Goal: Information Seeking & Learning: Find specific page/section

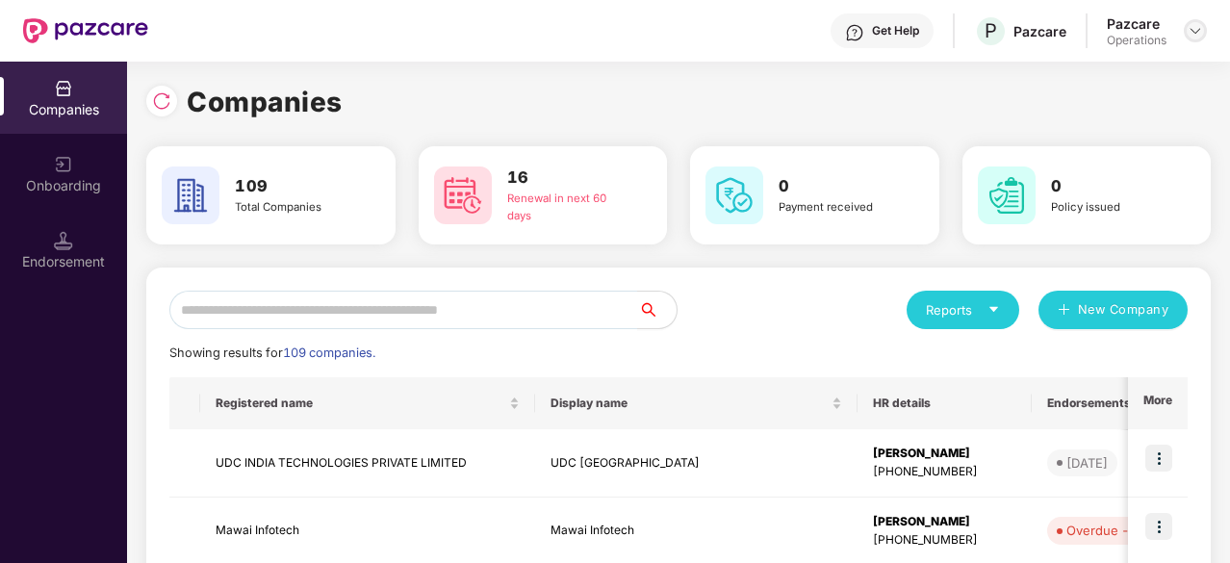
click at [1189, 28] on img at bounding box center [1195, 30] width 15 height 15
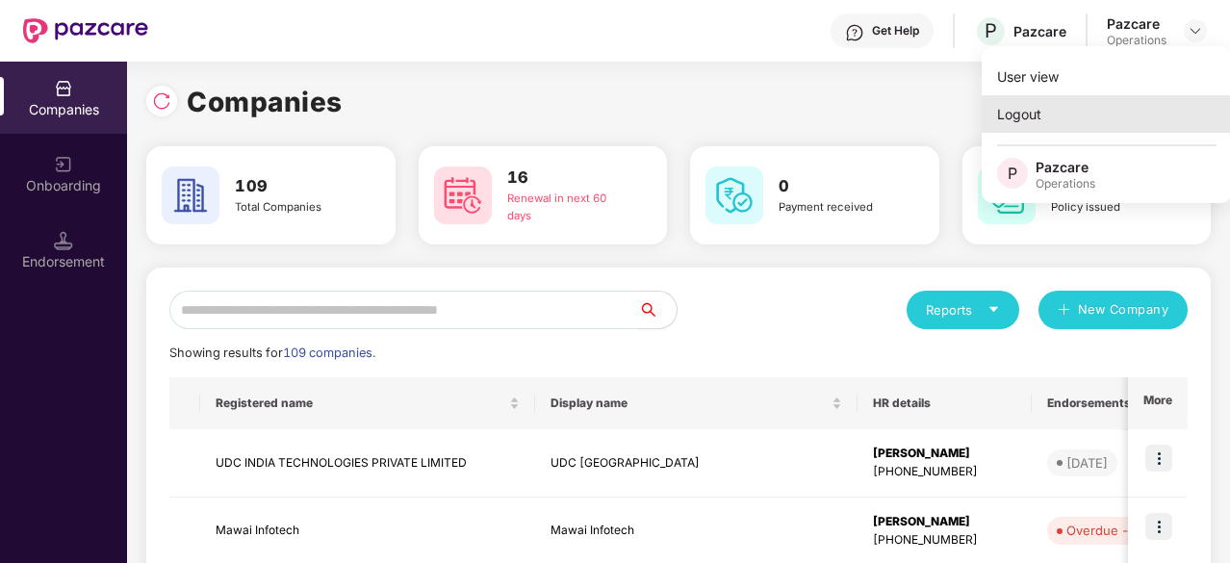
click at [1058, 109] on div "Logout" at bounding box center [1107, 114] width 250 height 38
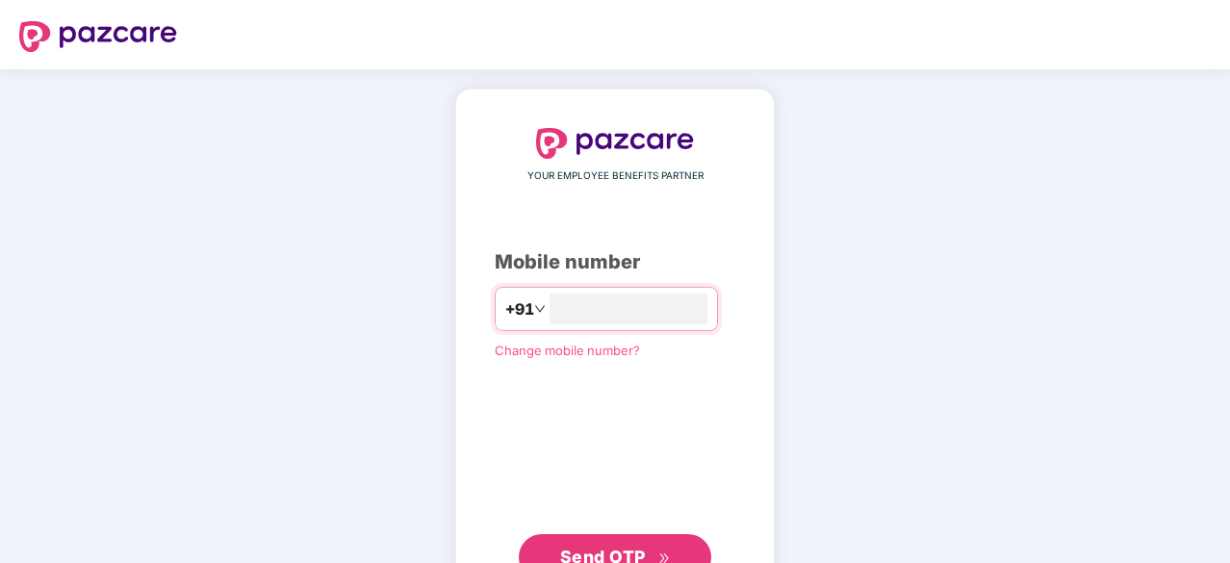
type input "*"
type input "**********"
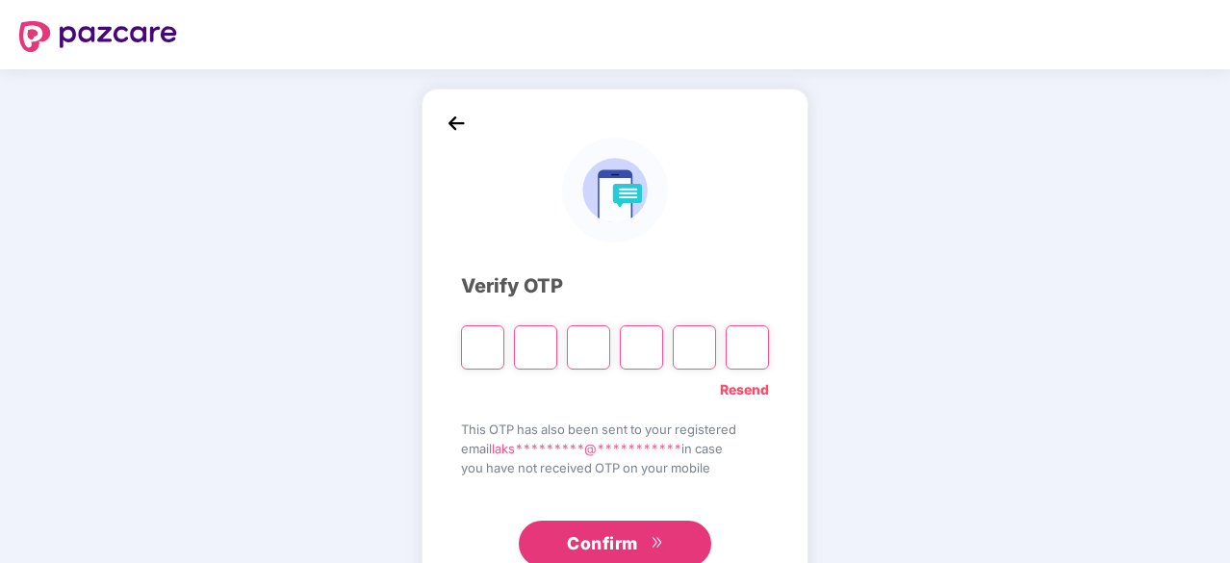
type input "*"
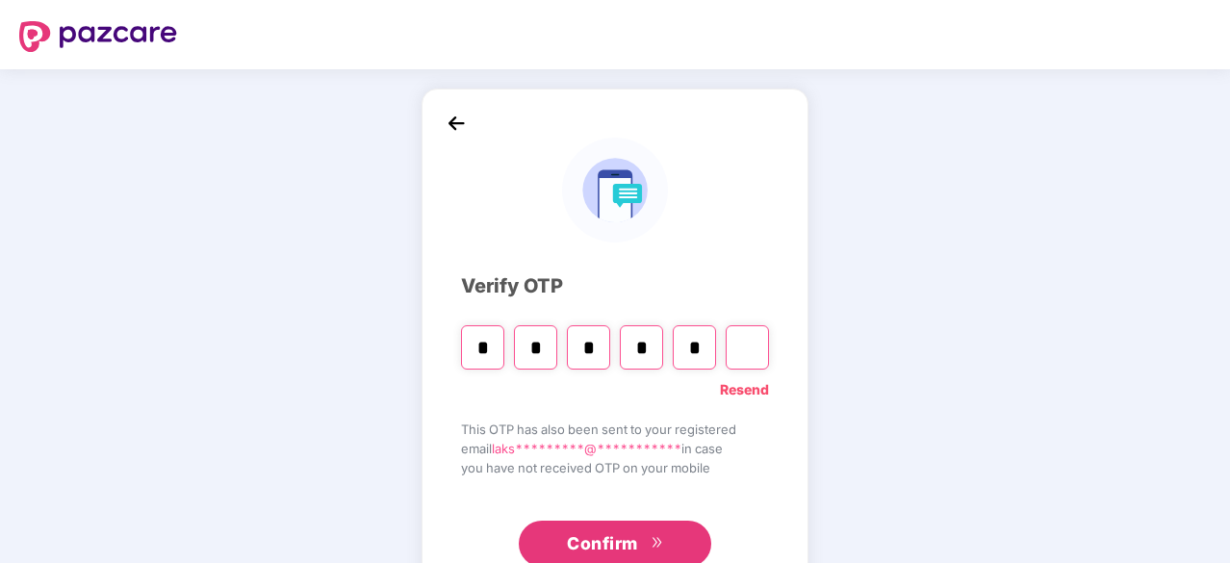
type input "*"
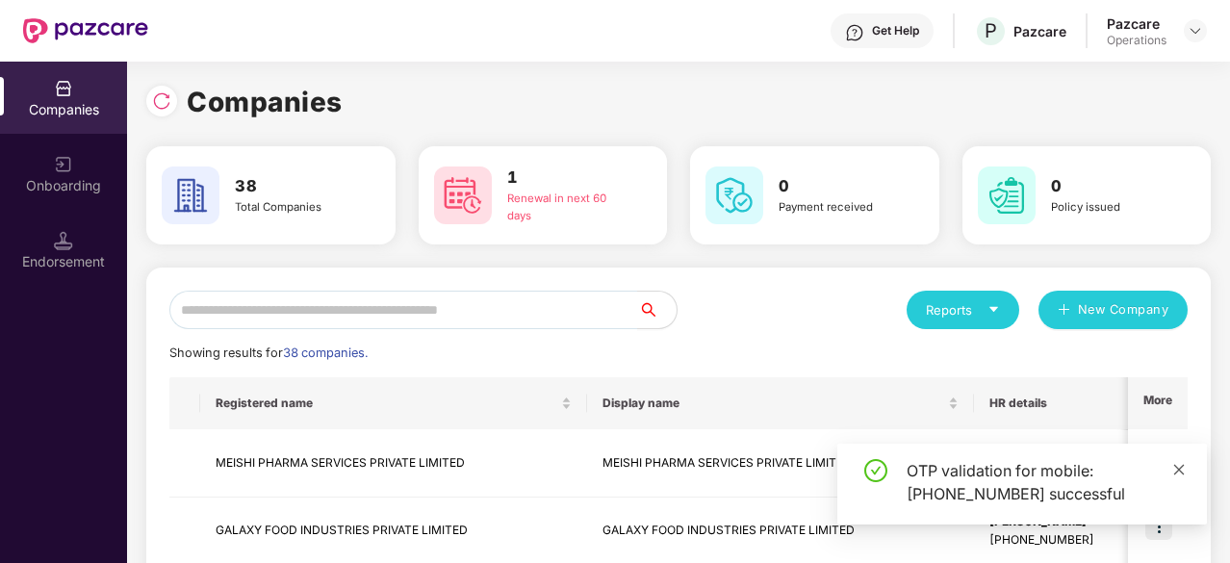
click at [1174, 471] on icon "close" at bounding box center [1178, 469] width 13 height 13
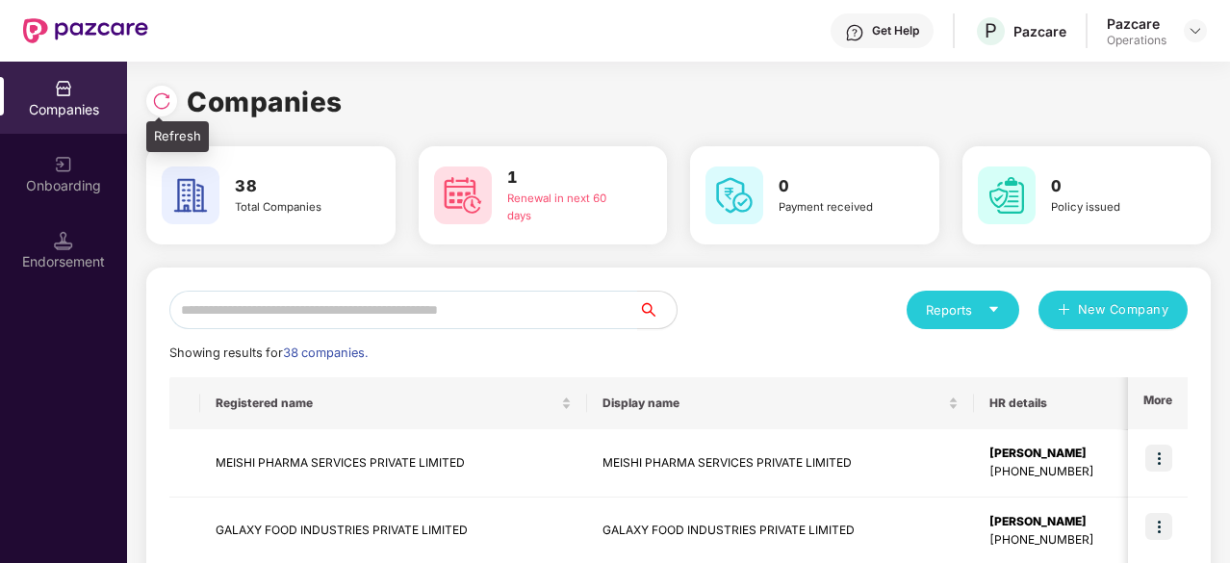
click at [166, 105] on img at bounding box center [161, 100] width 19 height 19
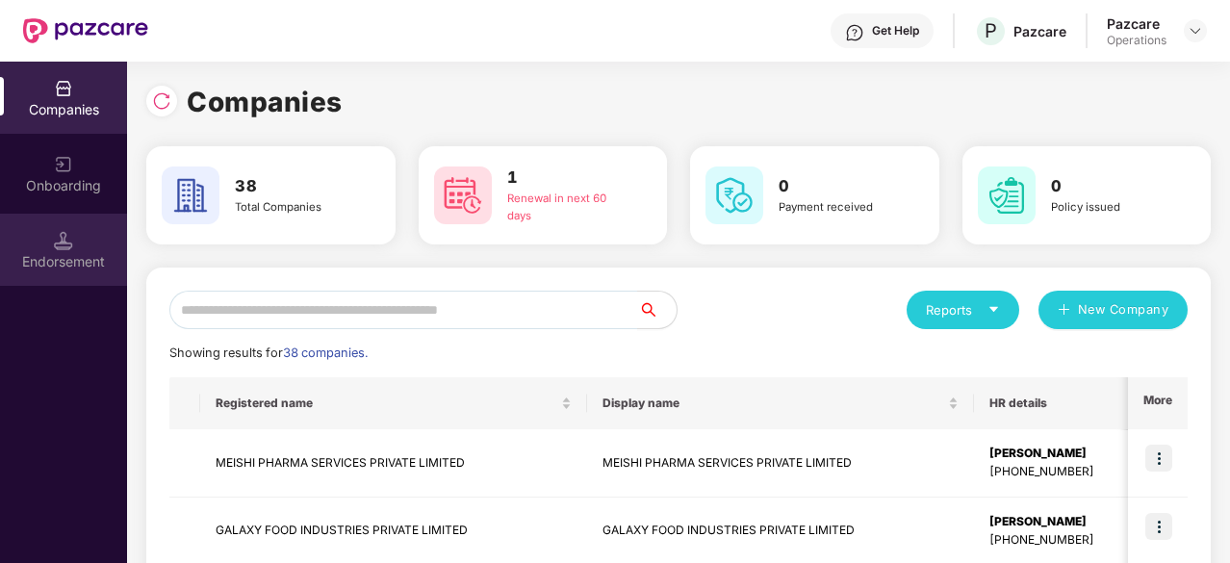
click at [67, 268] on div "Endorsement" at bounding box center [63, 261] width 127 height 19
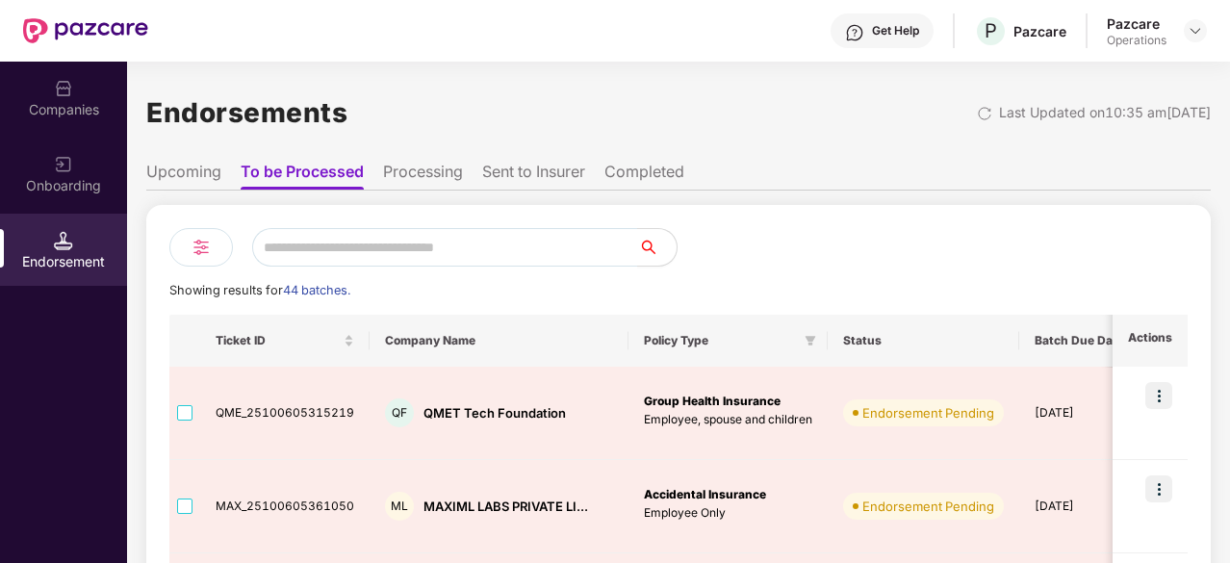
click at [85, 166] on div "Onboarding" at bounding box center [63, 174] width 127 height 72
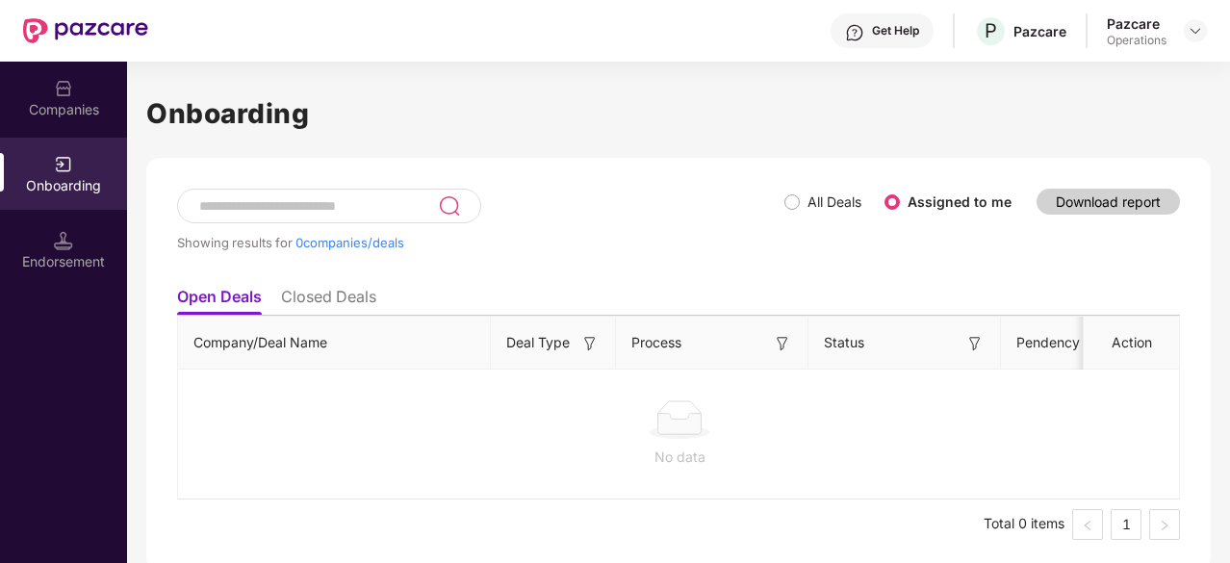
click at [281, 209] on input at bounding box center [317, 206] width 241 height 16
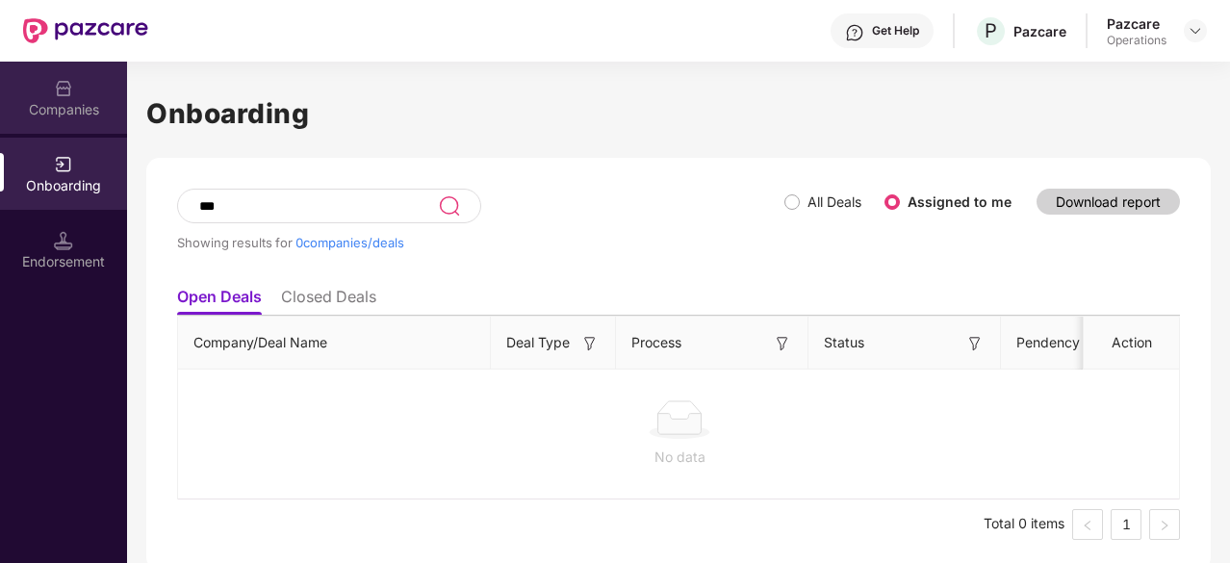
type input "***"
click at [71, 105] on div "Companies" at bounding box center [63, 109] width 127 height 19
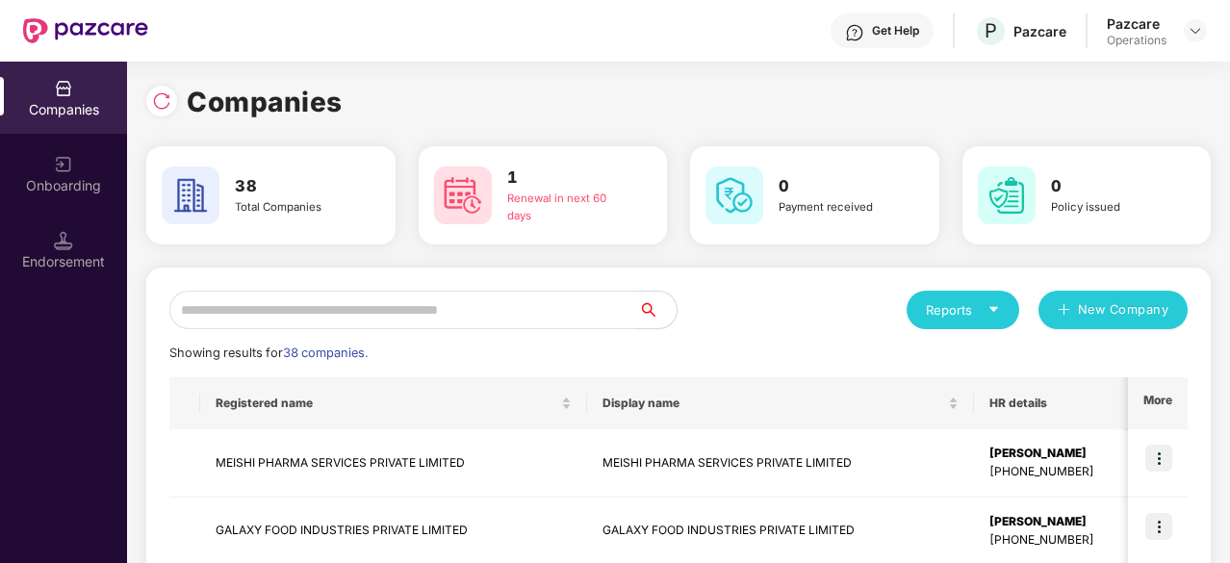
click at [321, 300] on input "text" at bounding box center [403, 310] width 469 height 38
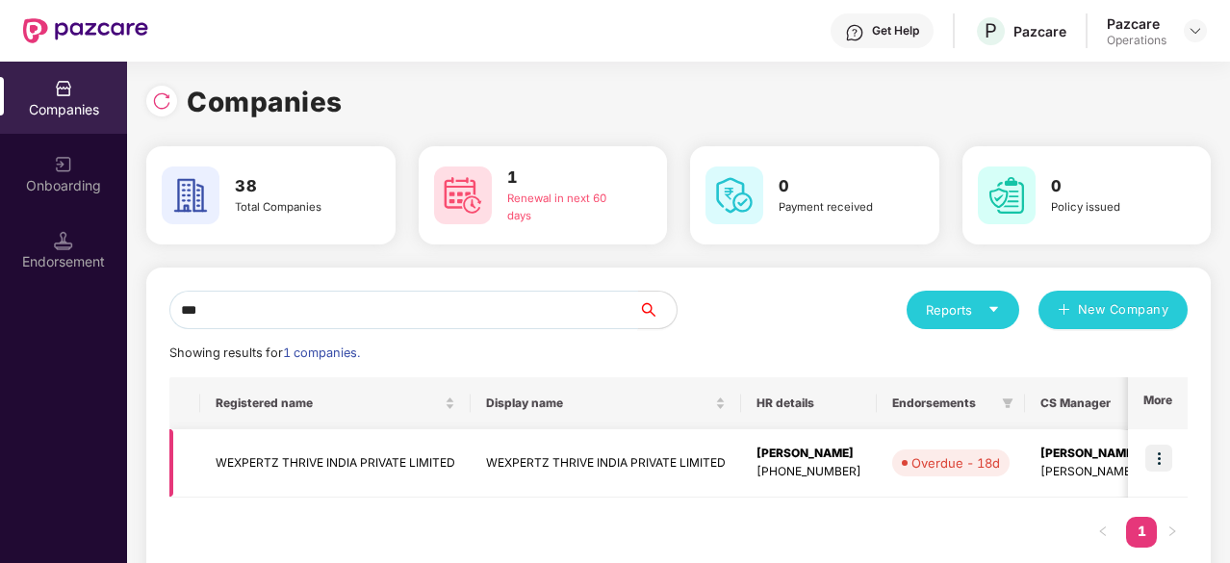
type input "***"
click at [306, 457] on td "WEXPERTZ THRIVE INDIA PRIVATE LIMITED" at bounding box center [335, 463] width 270 height 68
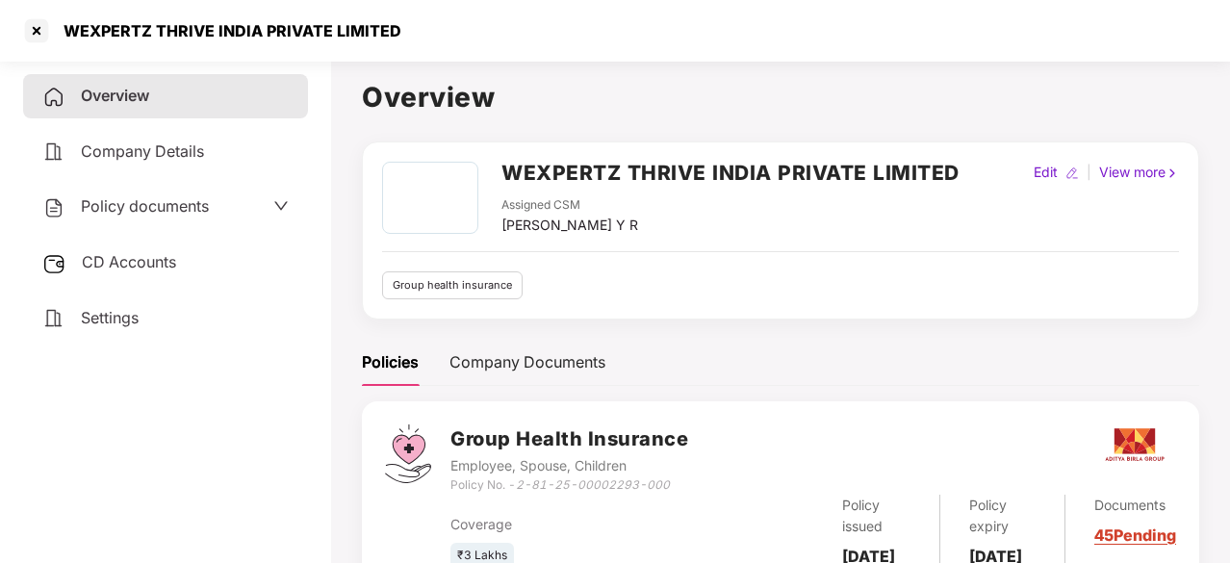
scroll to position [97, 0]
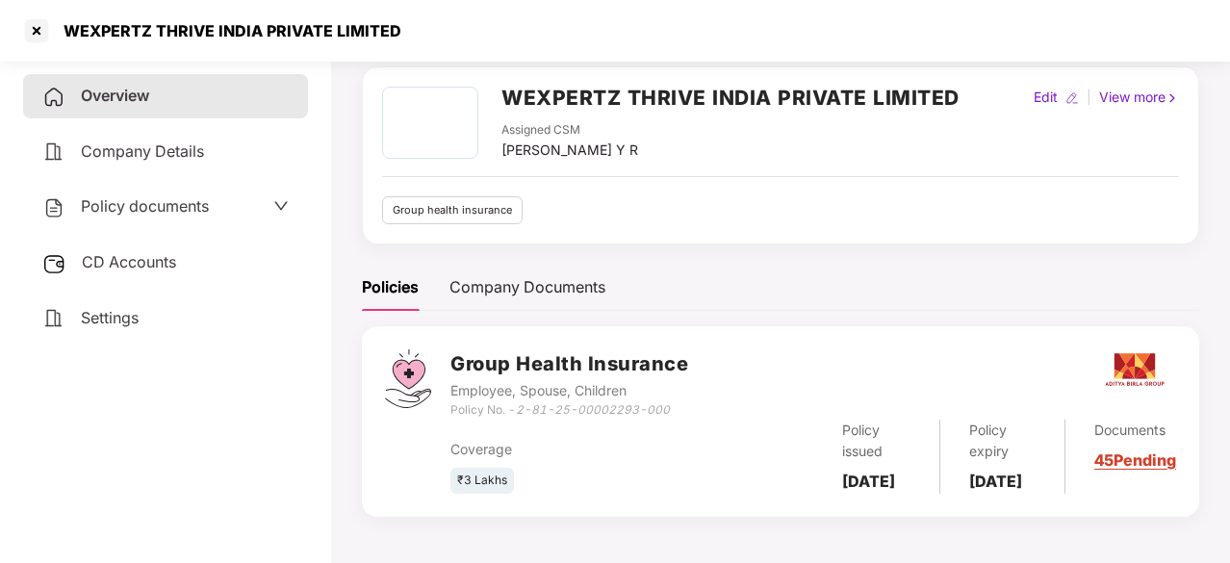
click at [117, 205] on span "Policy documents" at bounding box center [145, 205] width 128 height 19
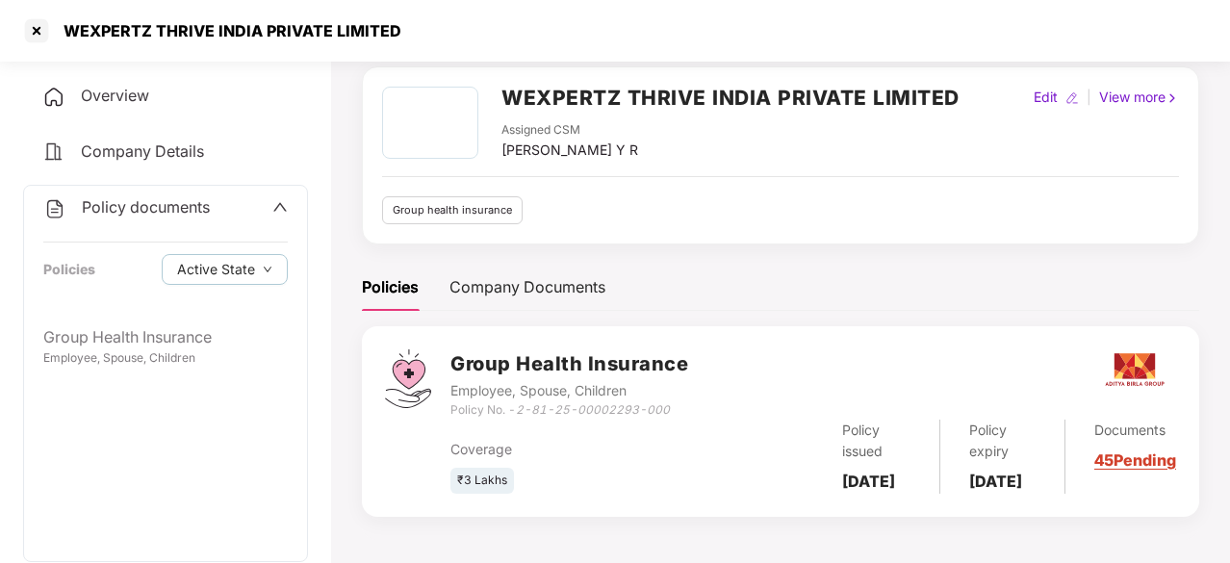
scroll to position [5, 0]
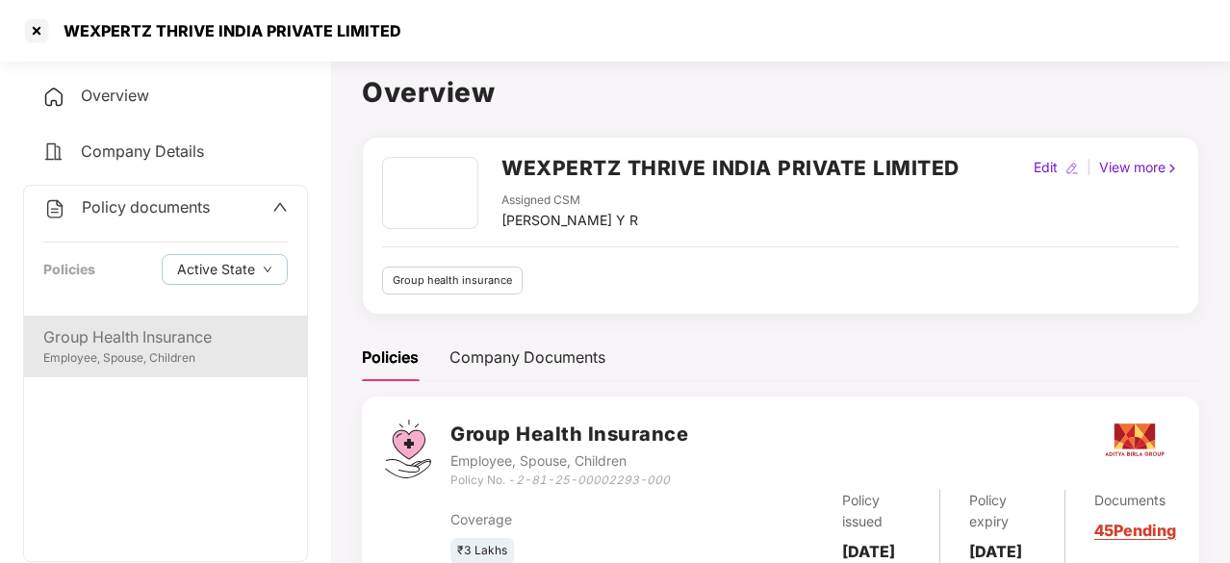
click at [195, 340] on div "Group Health Insurance" at bounding box center [165, 337] width 244 height 24
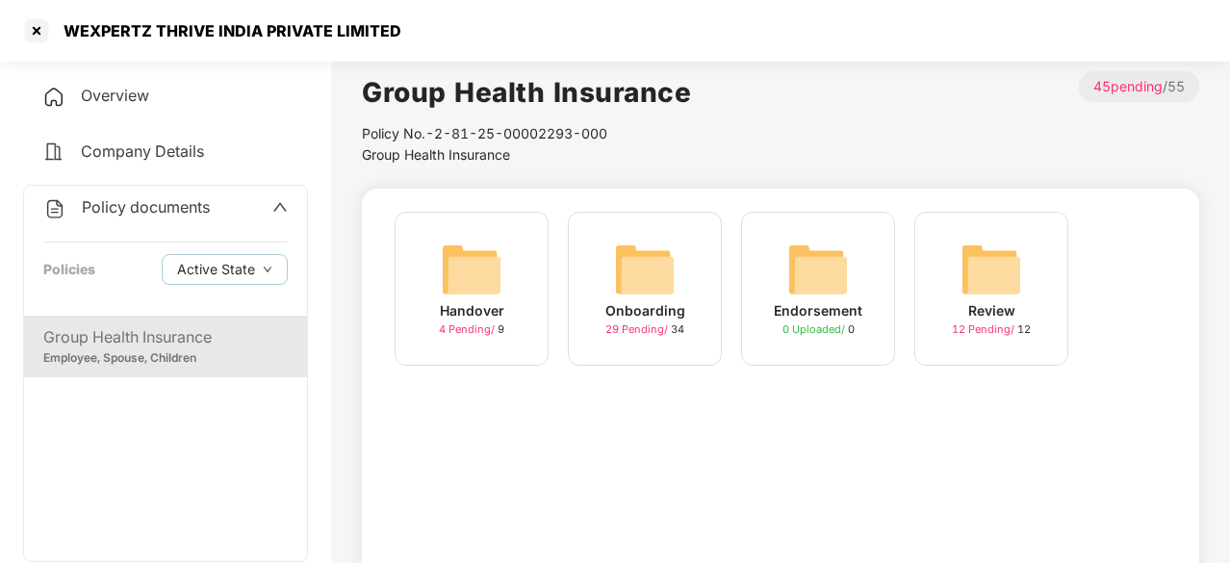
click at [629, 265] on img at bounding box center [645, 270] width 62 height 62
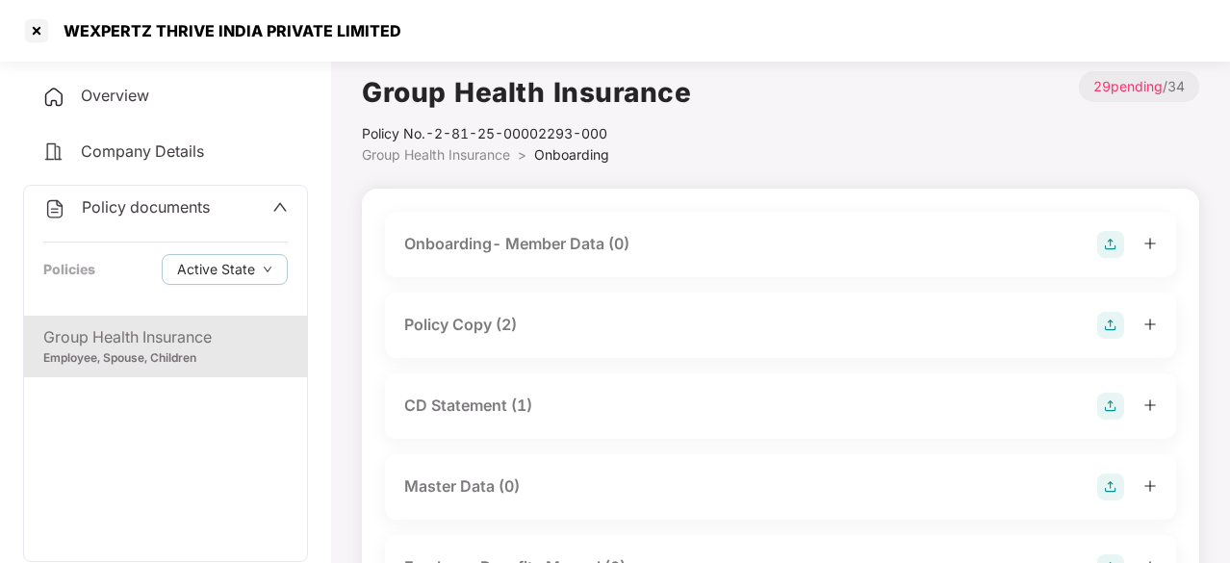
scroll to position [38, 0]
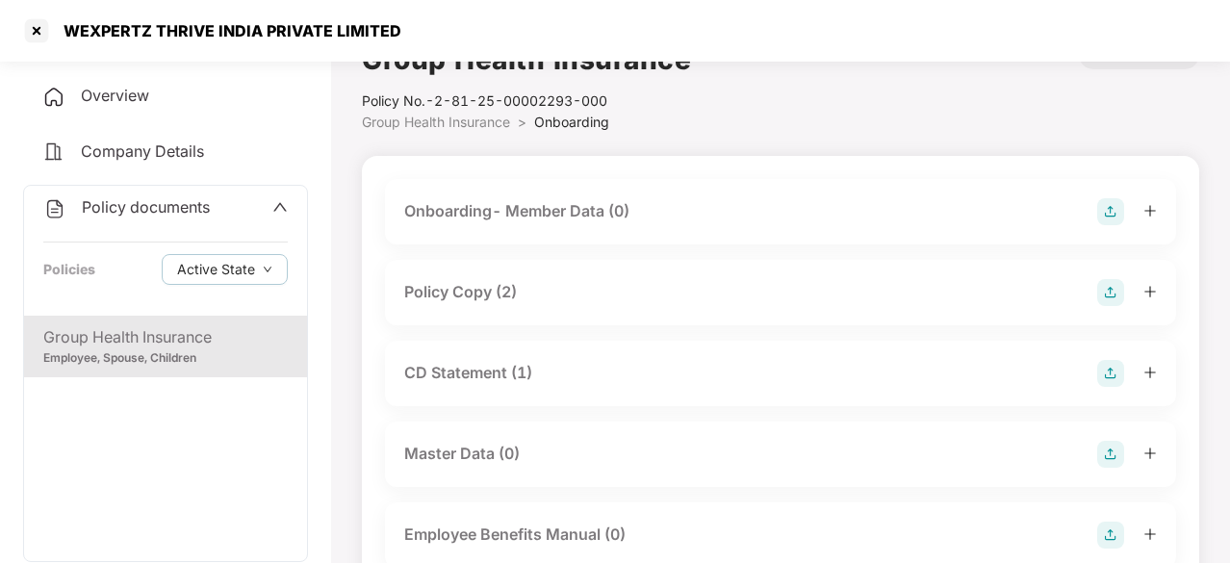
click at [474, 292] on div "Policy Copy (2)" at bounding box center [460, 292] width 113 height 24
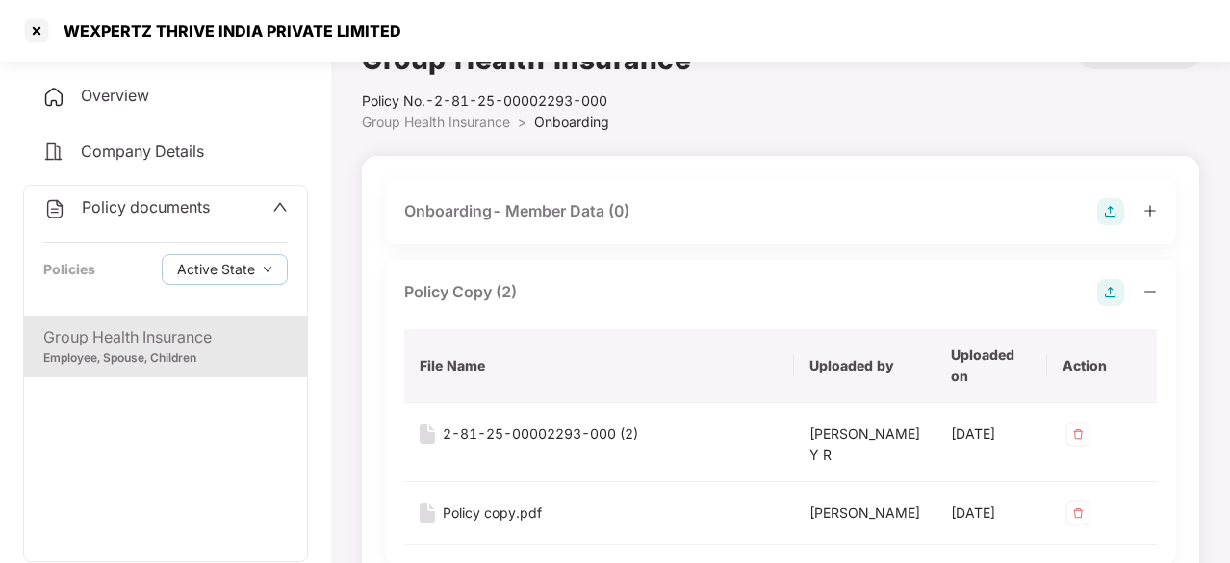
scroll to position [168, 0]
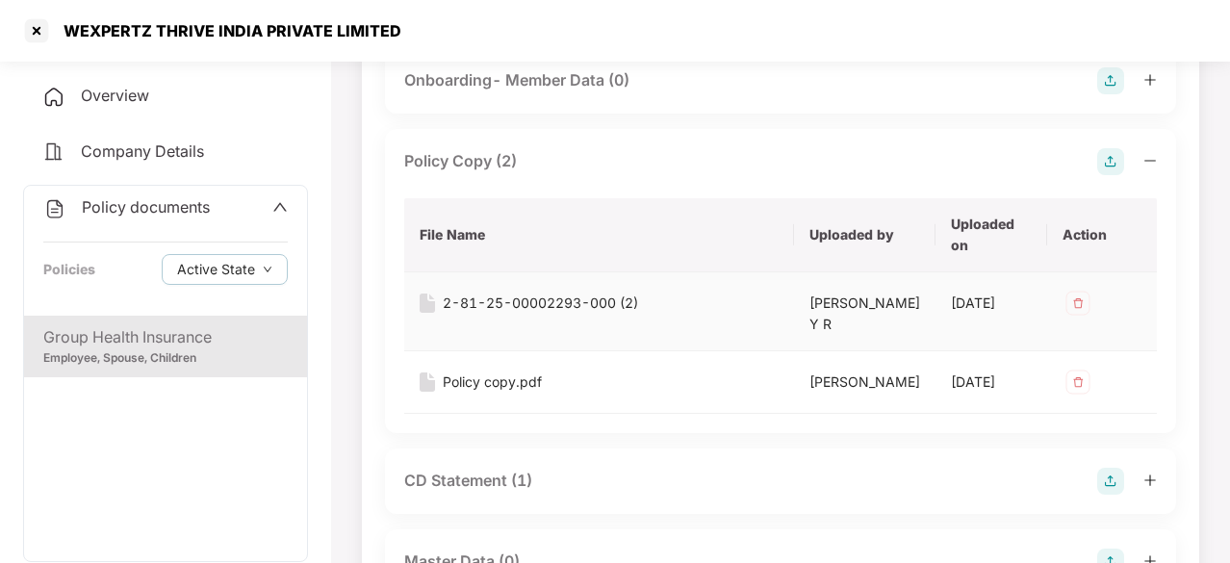
click at [499, 307] on div "2-81-25-00002293-000 (2)" at bounding box center [540, 303] width 195 height 21
click at [506, 393] on div "Policy copy.pdf" at bounding box center [492, 381] width 99 height 21
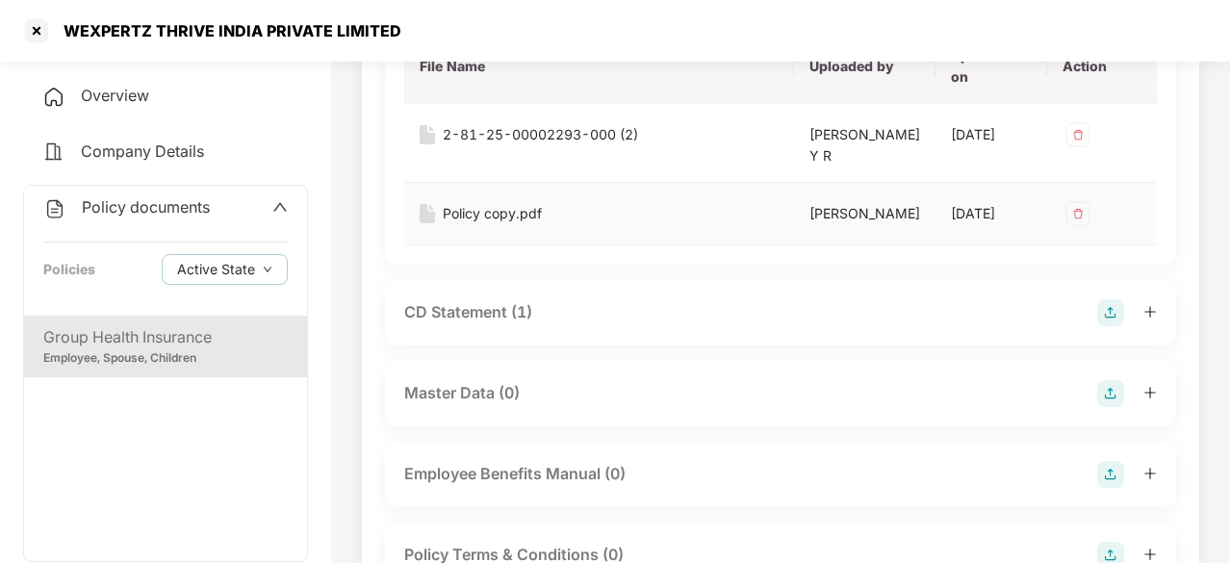
scroll to position [340, 0]
click at [506, 321] on div "CD Statement (1)" at bounding box center [468, 309] width 128 height 24
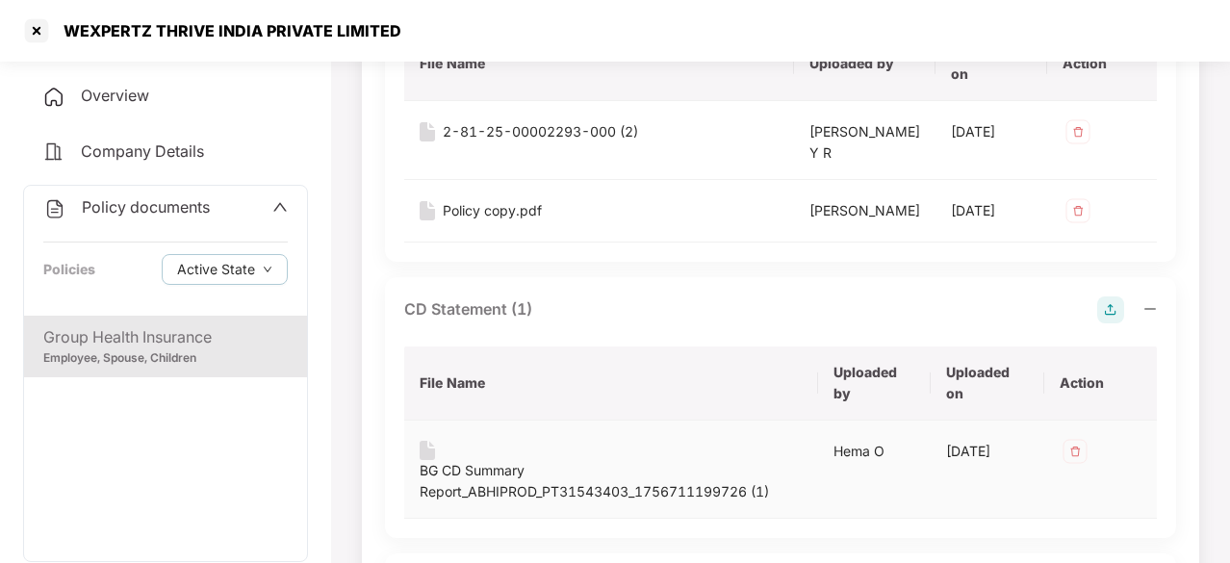
scroll to position [501, 0]
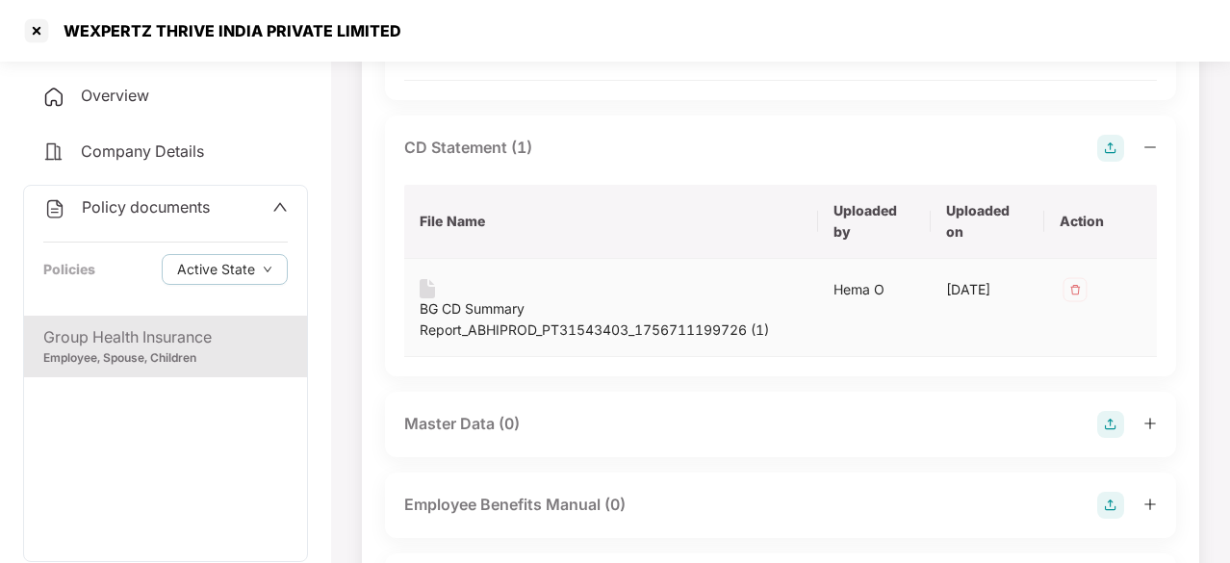
click at [515, 341] on div "BG CD Summary Report_ABHIPROD_PT31543403_1756711199726 (1)" at bounding box center [611, 319] width 383 height 42
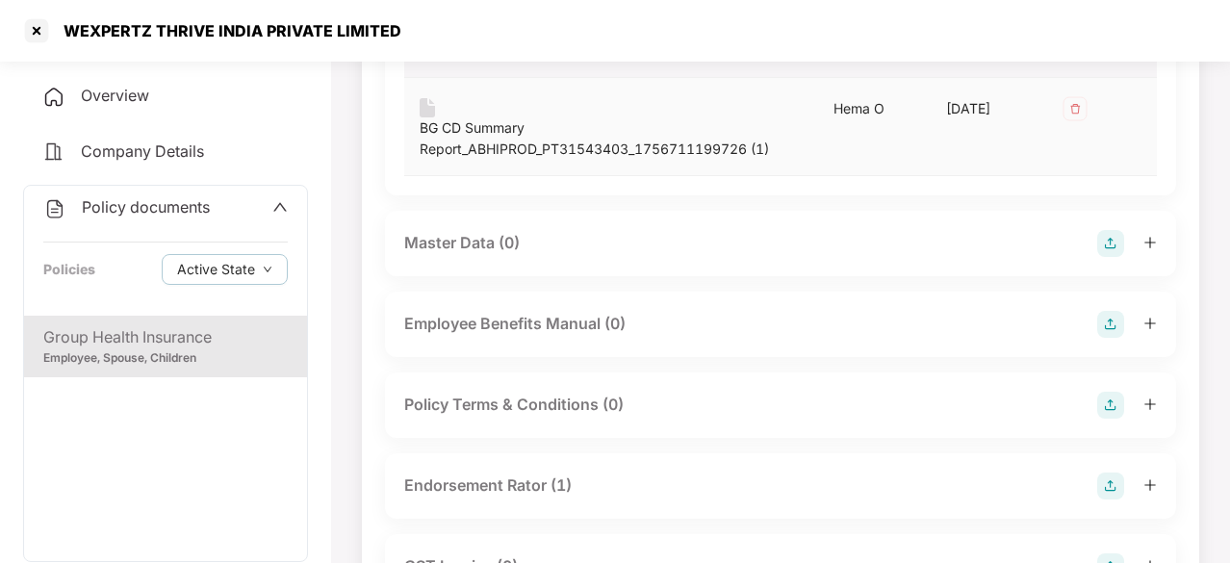
scroll to position [852, 0]
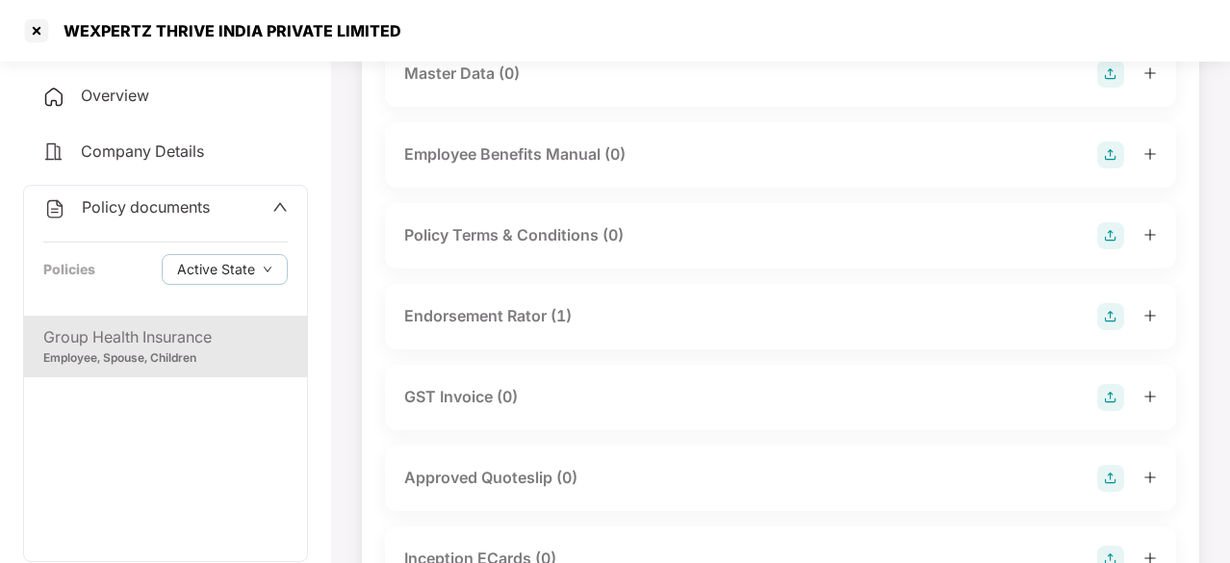
click at [483, 328] on div "Endorsement Rator (1)" at bounding box center [487, 316] width 167 height 24
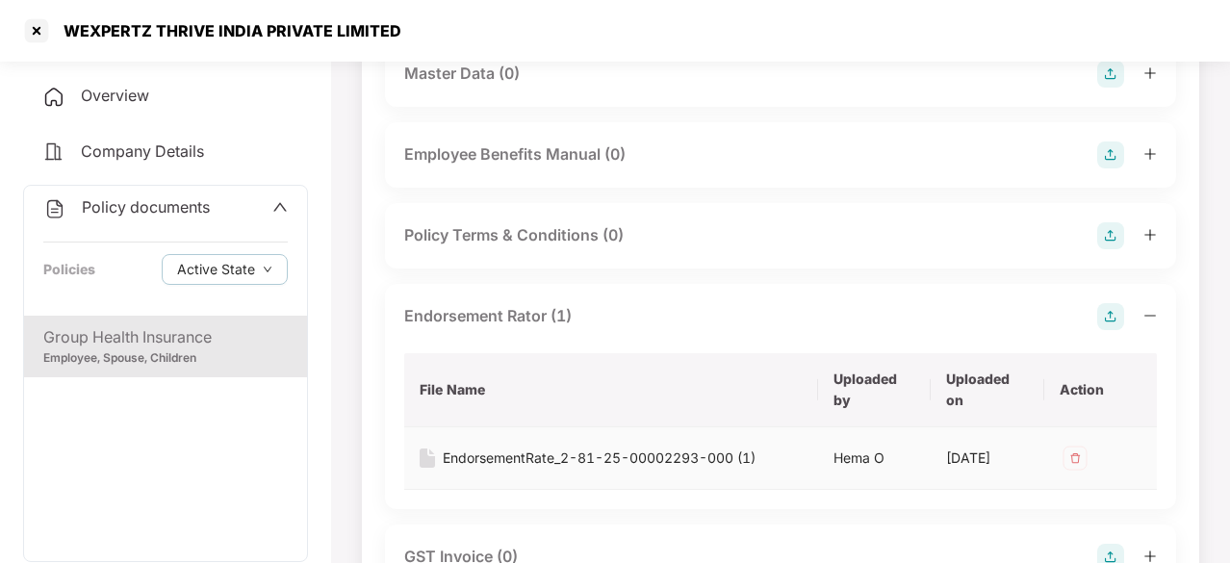
click at [481, 469] on div "EndorsementRate_2-81-25-00002293-000 (1)" at bounding box center [599, 457] width 313 height 21
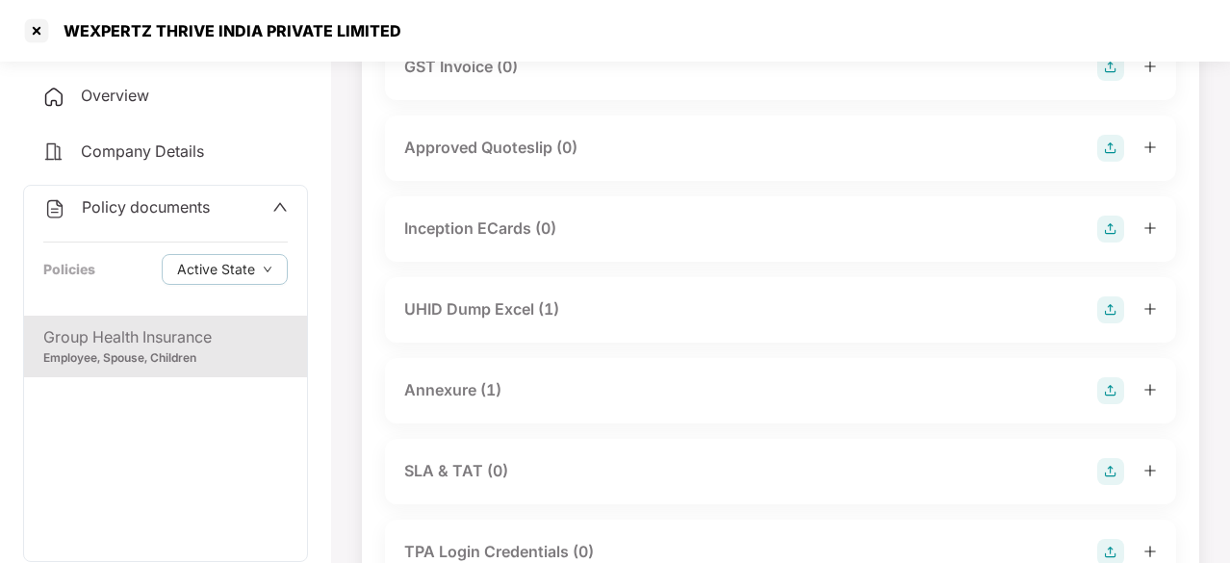
scroll to position [1342, 0]
click at [504, 320] on div "UHID Dump Excel (1)" at bounding box center [481, 308] width 155 height 24
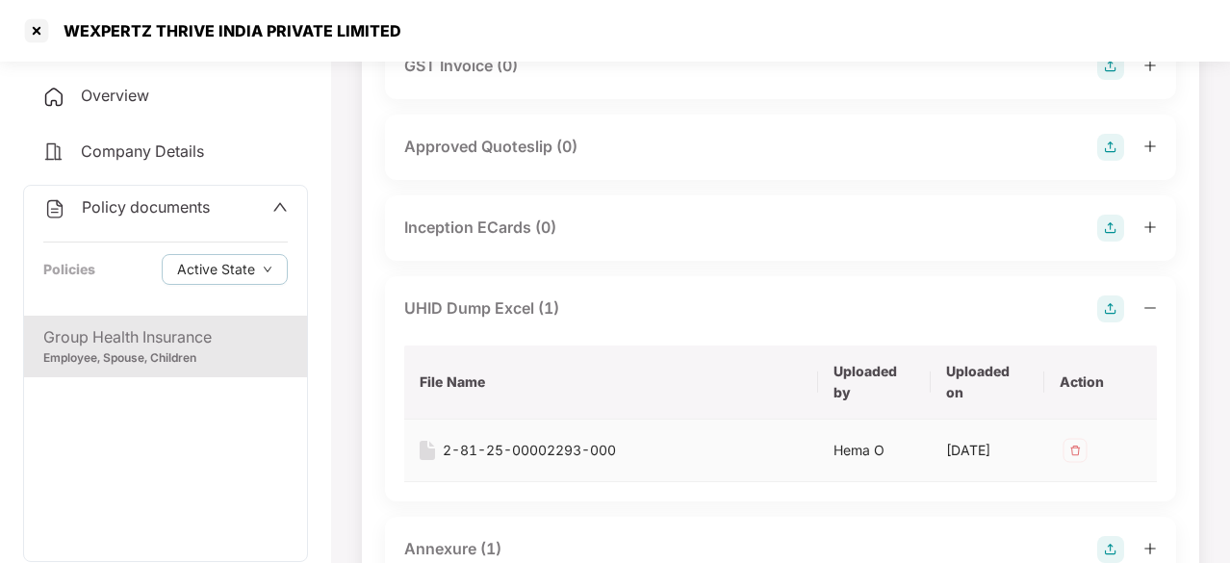
click at [499, 461] on div "2-81-25-00002293-000" at bounding box center [529, 450] width 173 height 21
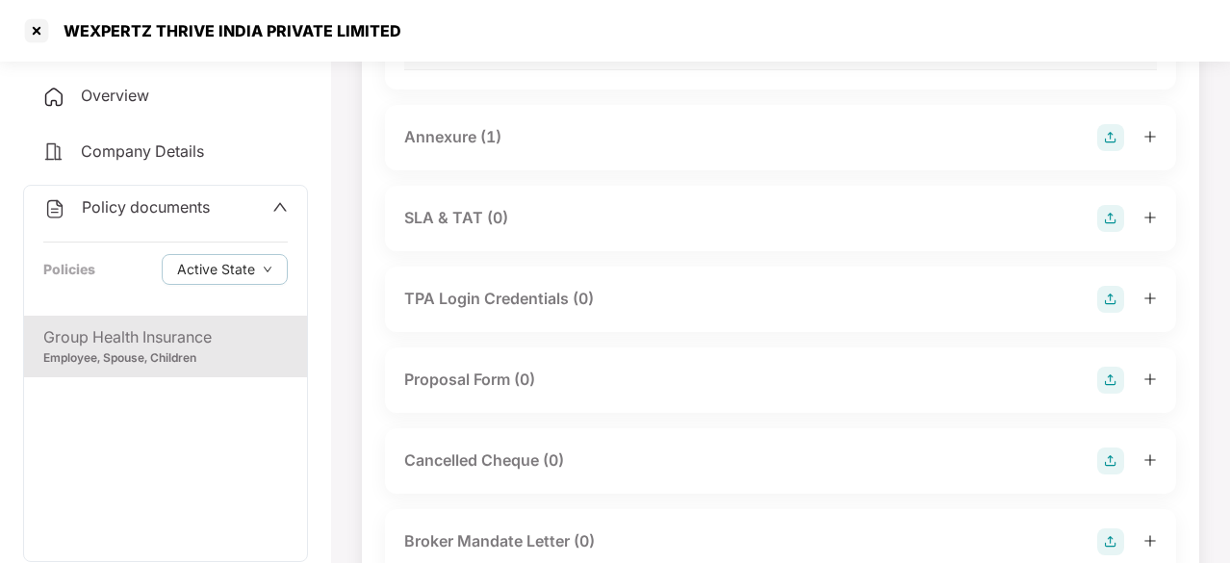
scroll to position [1755, 0]
click at [478, 148] on div "Annexure (1)" at bounding box center [452, 136] width 97 height 24
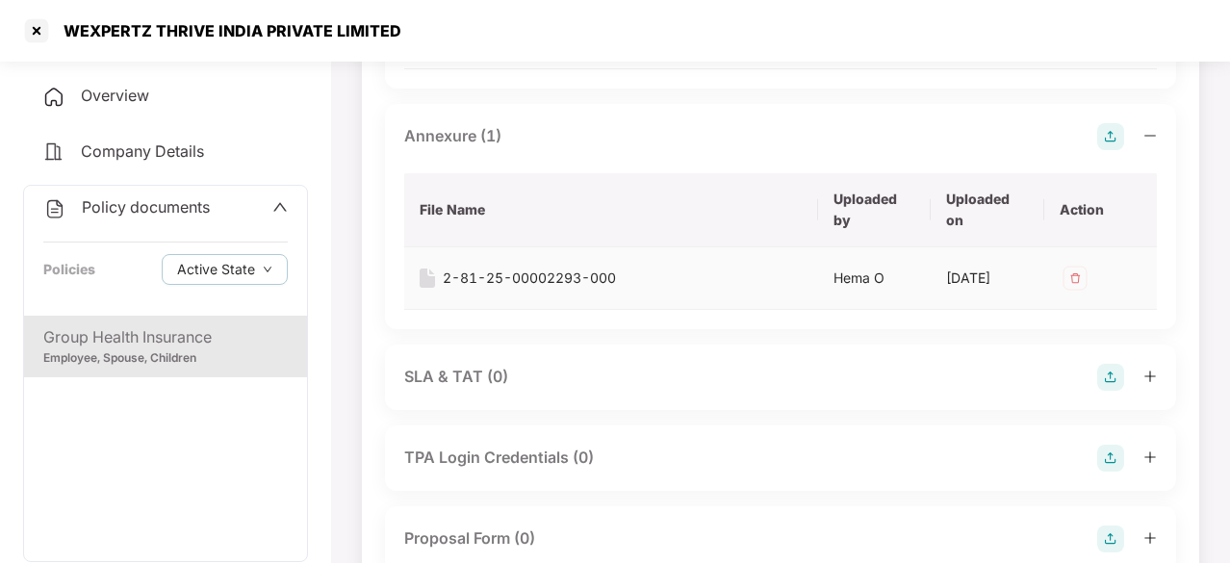
click at [509, 289] on div "2-81-25-00002293-000" at bounding box center [529, 278] width 173 height 21
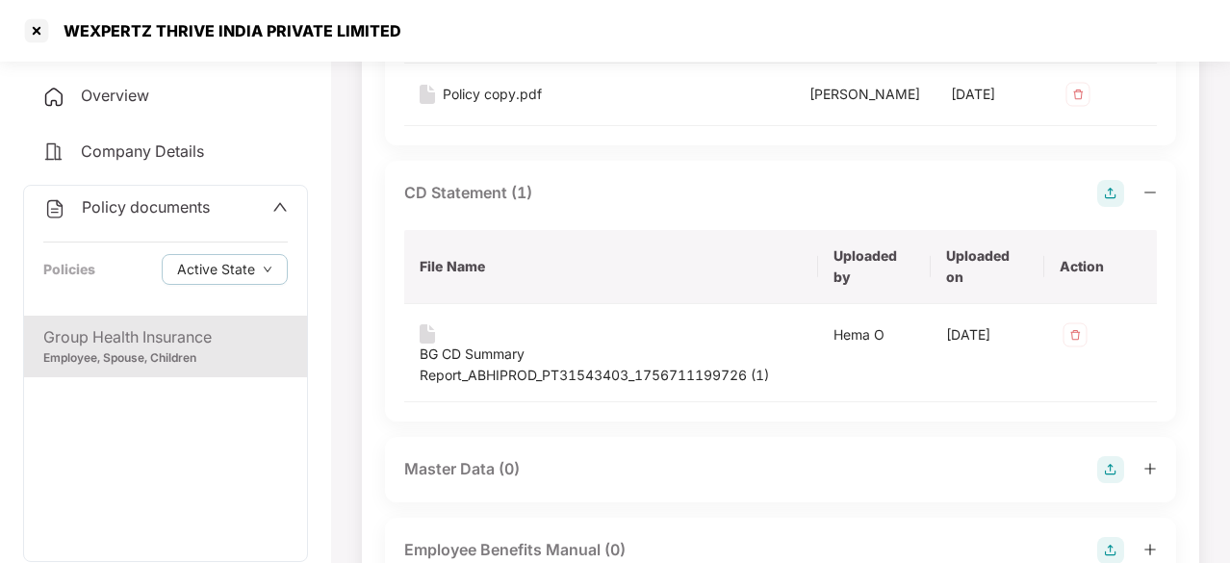
scroll to position [452, 0]
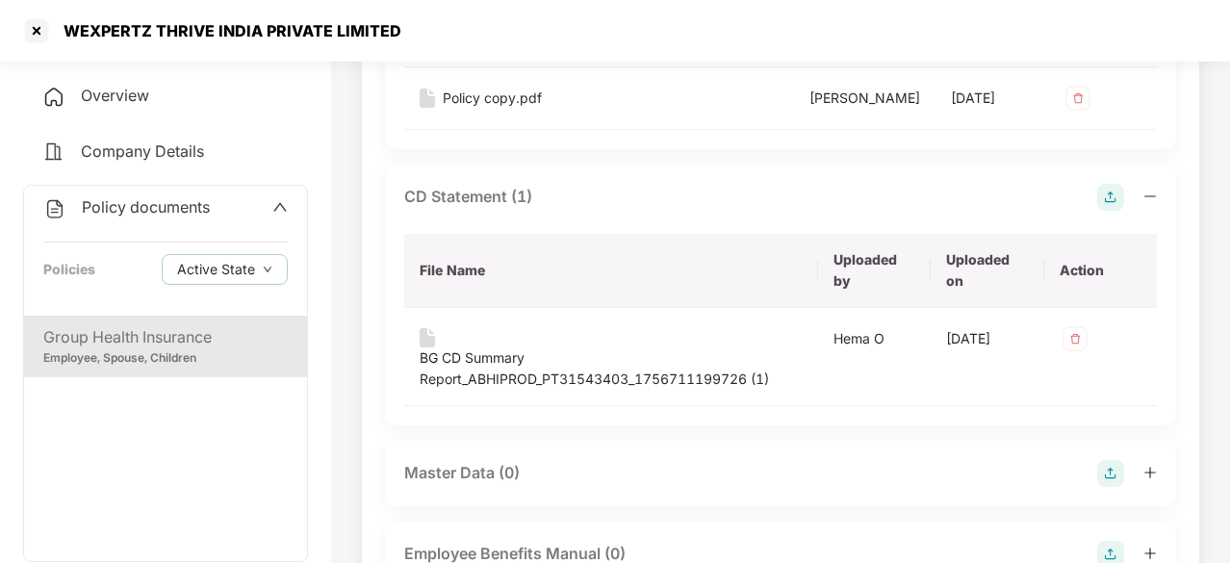
click at [62, 30] on div "WEXPERTZ THRIVE INDIA PRIVATE LIMITED" at bounding box center [226, 30] width 349 height 19
drag, startPoint x: 67, startPoint y: 30, endPoint x: 404, endPoint y: 30, distance: 336.8
click at [404, 30] on div "WEXPERTZ THRIVE INDIA PRIVATE LIMITED" at bounding box center [615, 31] width 1230 height 62
copy div "WEXPERTZ THRIVE INDIA PRIVATE LIMITED"
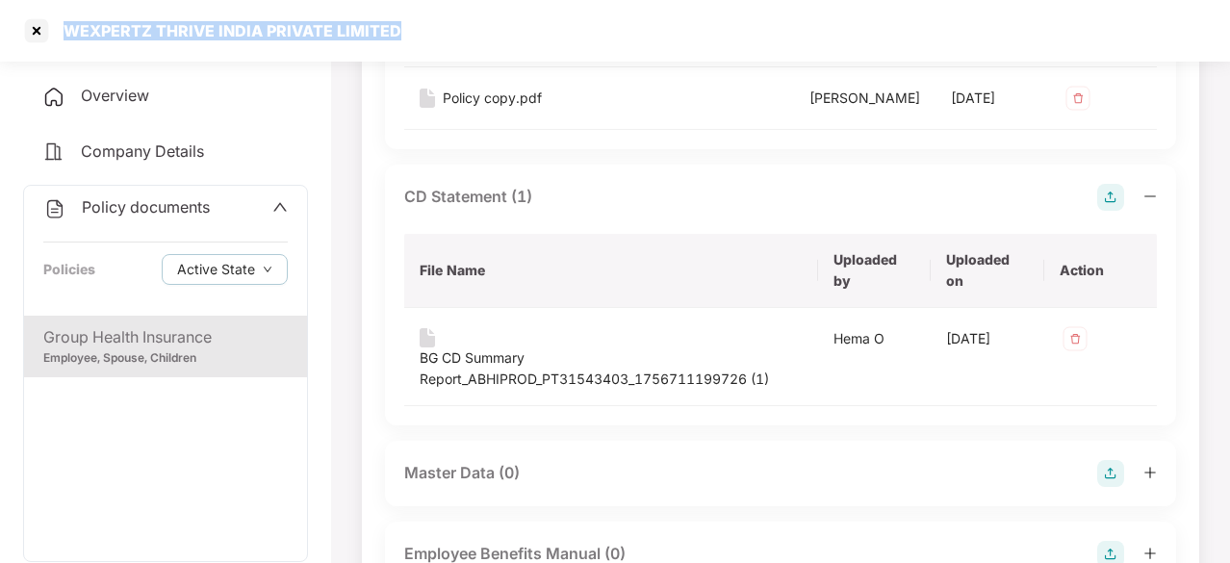
copy div "WEXPERTZ THRIVE INDIA PRIVATE LIMITED"
